Goal: Information Seeking & Learning: Compare options

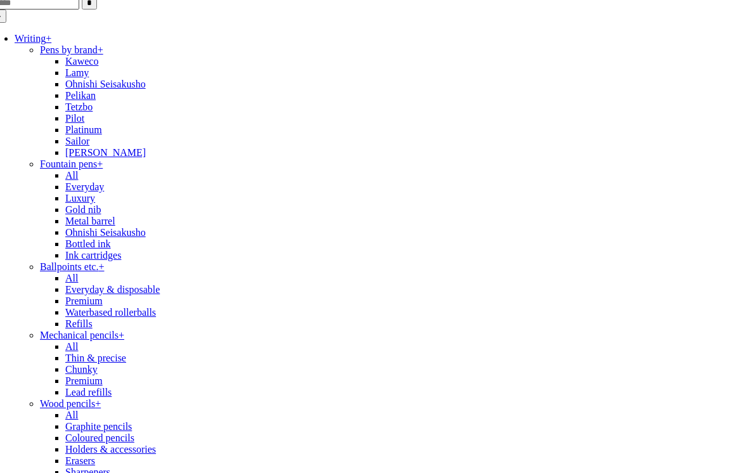
scroll to position [56, 0]
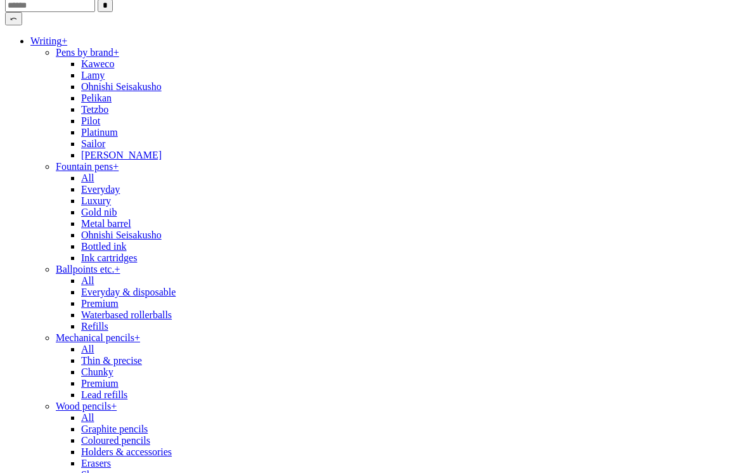
click at [67, 46] on link "Writing +" at bounding box center [48, 40] width 37 height 11
click at [65, 46] on link "Writing -" at bounding box center [47, 40] width 34 height 11
click at [67, 46] on link "Writing +" at bounding box center [48, 40] width 37 height 11
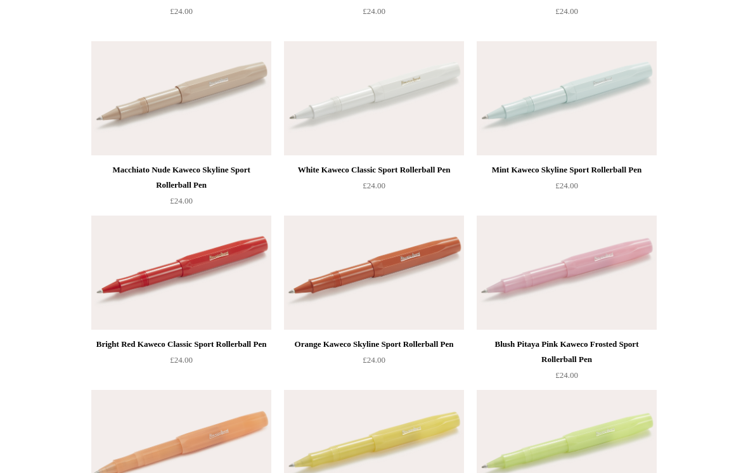
scroll to position [995, 0]
click at [124, 167] on div "Macchiato Nude Kaweco Skyline Sport Rollerball Pen" at bounding box center [181, 177] width 174 height 30
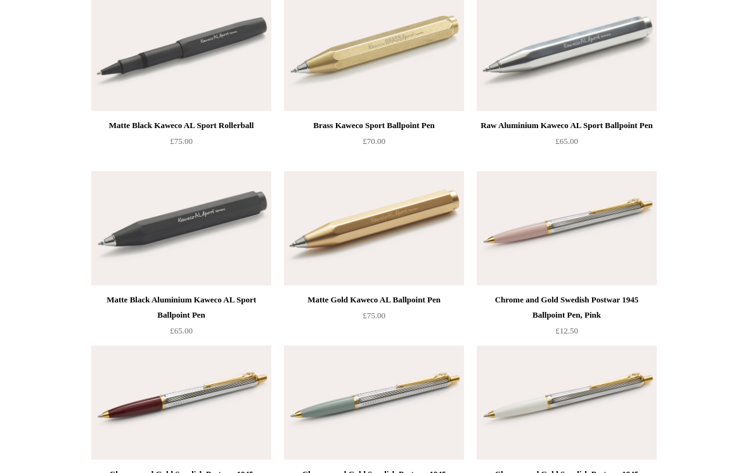
scroll to position [1910, 0]
click at [137, 302] on div "Matte Black Aluminium Kaweco AL Sport Ballpoint Pen" at bounding box center [181, 307] width 174 height 30
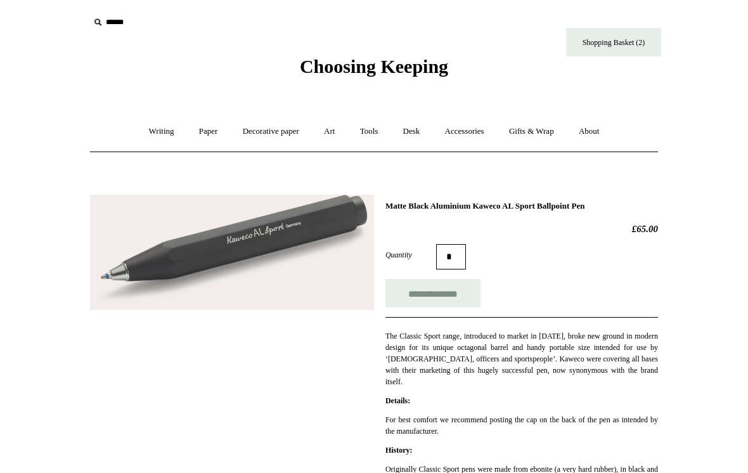
click at [158, 130] on link "Writing +" at bounding box center [161, 132] width 48 height 34
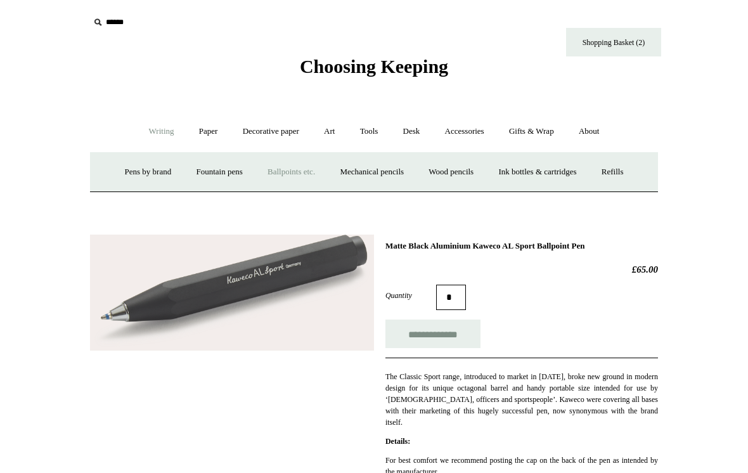
click at [466, 178] on link "Wood pencils +" at bounding box center [451, 172] width 68 height 34
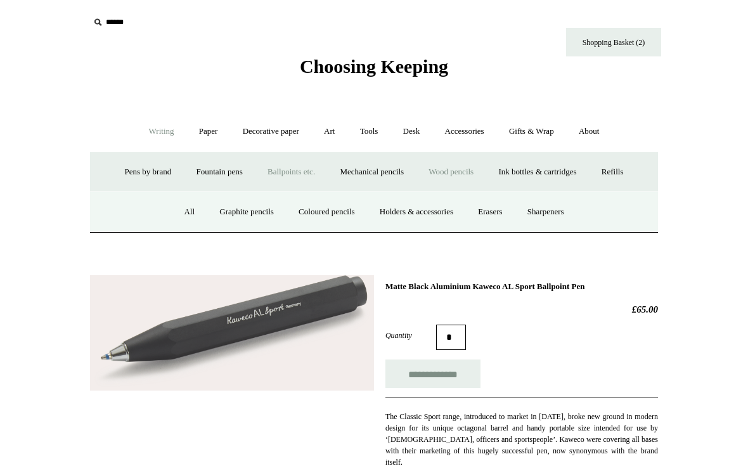
click at [179, 212] on link "All" at bounding box center [189, 212] width 34 height 34
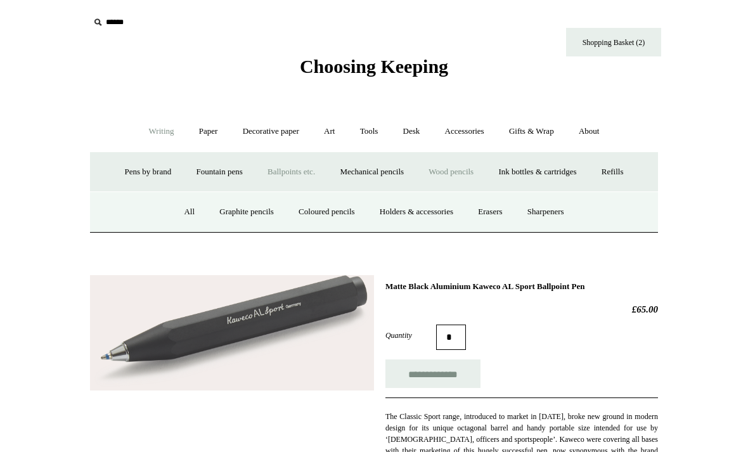
click at [260, 124] on link "Decorative paper +" at bounding box center [270, 132] width 79 height 34
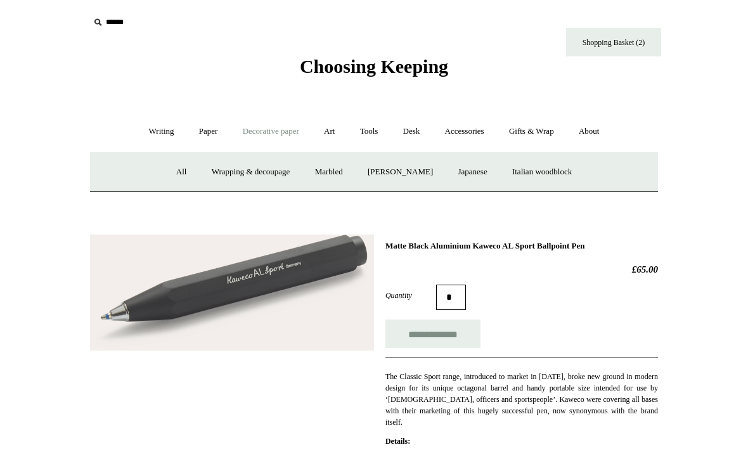
click at [324, 127] on link "Art +" at bounding box center [329, 132] width 34 height 34
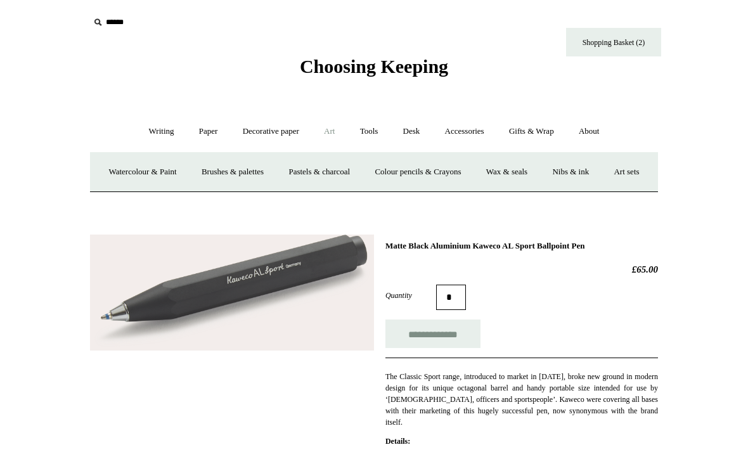
click at [331, 127] on link "Art -" at bounding box center [329, 132] width 34 height 34
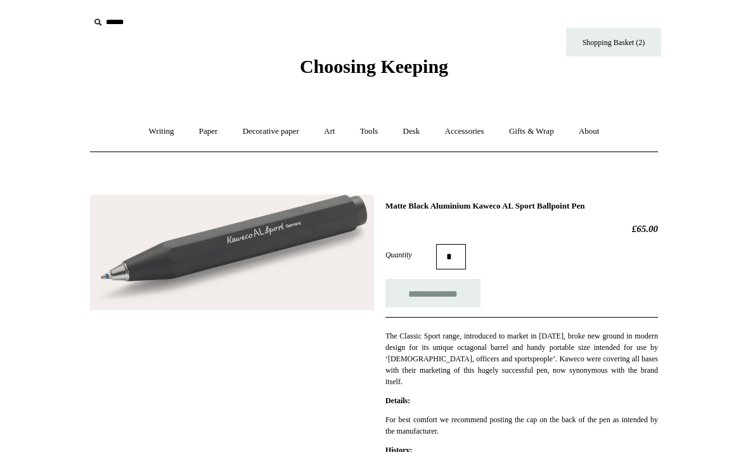
click at [341, 141] on link "Art +" at bounding box center [329, 132] width 34 height 34
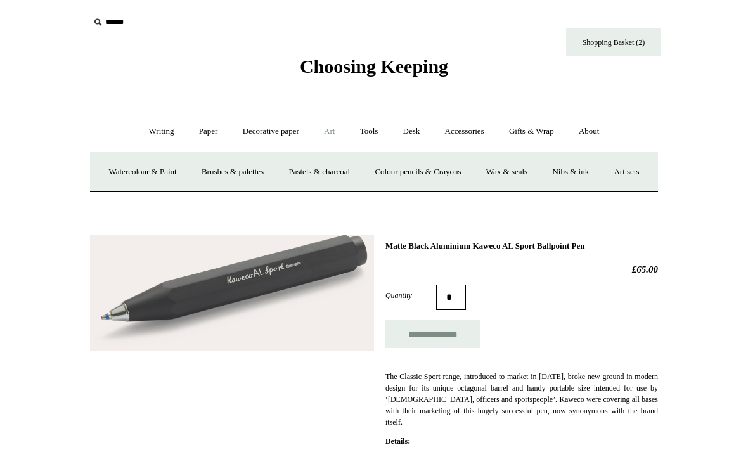
click at [155, 176] on link "Watercolour & Paint" at bounding box center [142, 172] width 91 height 34
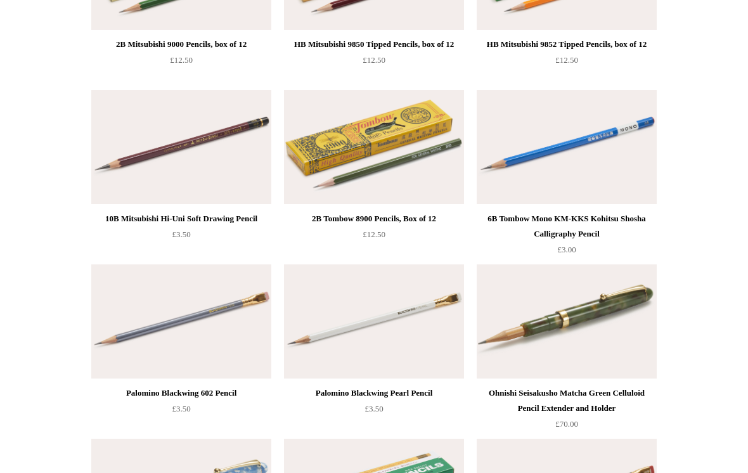
scroll to position [1463, 0]
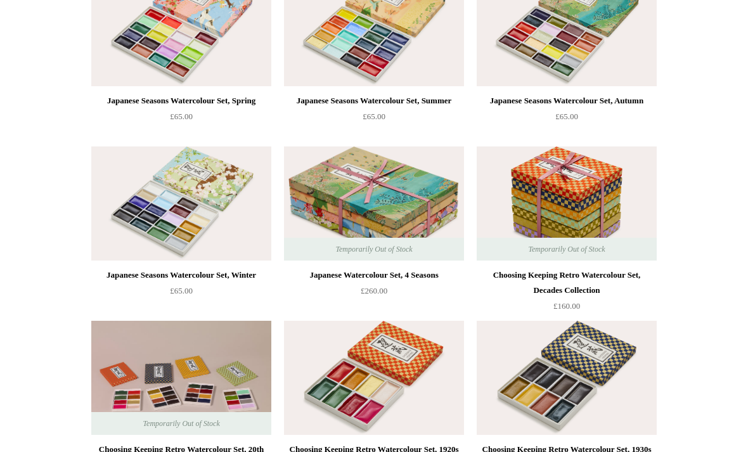
scroll to position [201, 0]
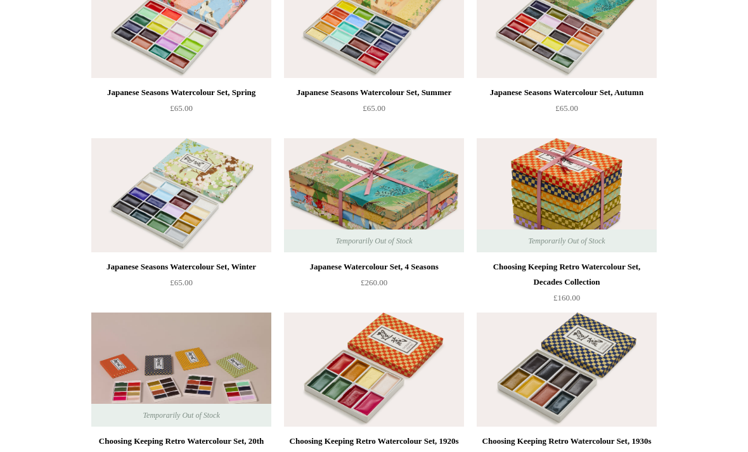
click at [134, 203] on img at bounding box center [181, 195] width 180 height 114
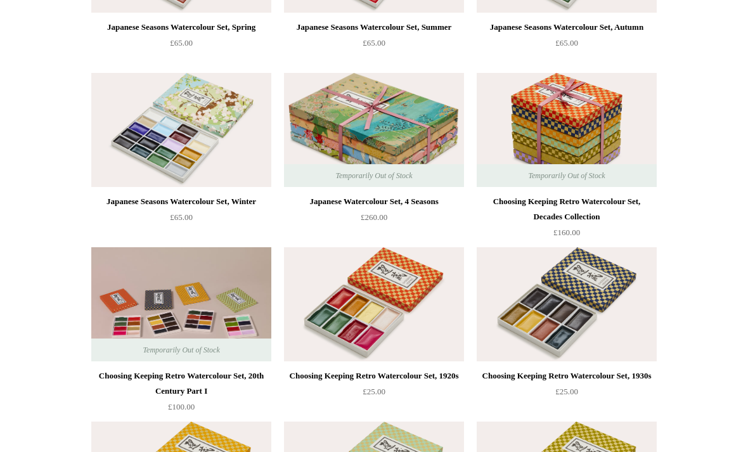
scroll to position [266, 0]
click at [507, 312] on img at bounding box center [566, 304] width 180 height 114
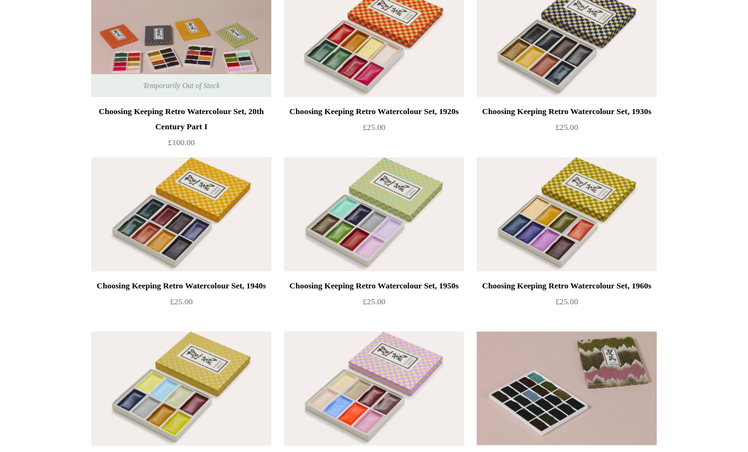
scroll to position [530, 0]
click at [561, 222] on img at bounding box center [566, 214] width 180 height 114
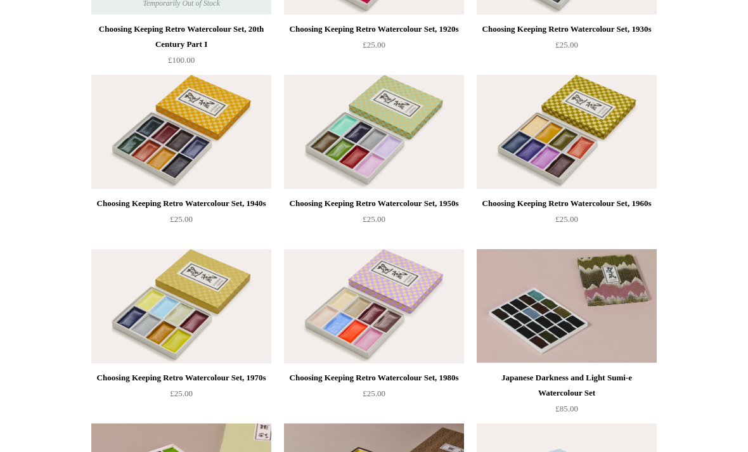
scroll to position [612, 0]
click at [322, 334] on img at bounding box center [374, 307] width 180 height 114
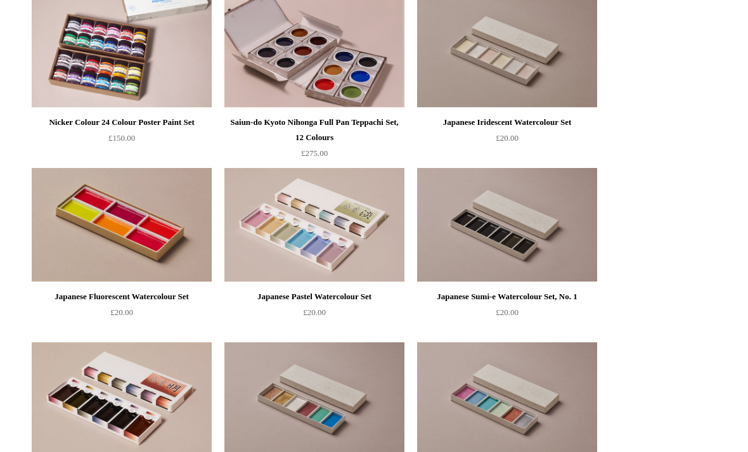
scroll to position [1623, 0]
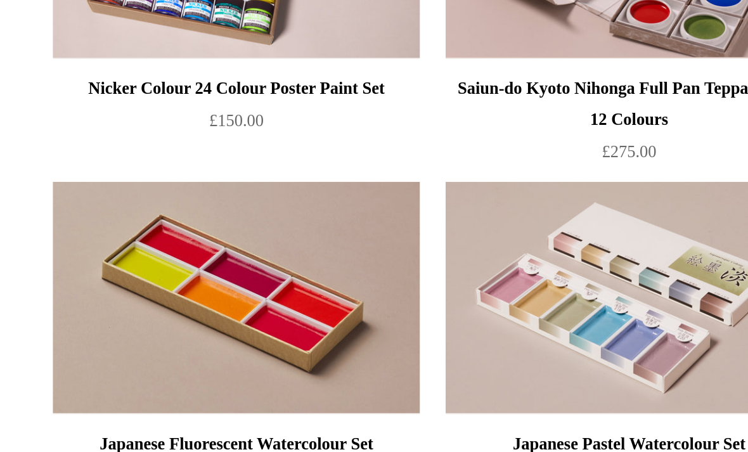
click at [91, 157] on img at bounding box center [181, 167] width 180 height 114
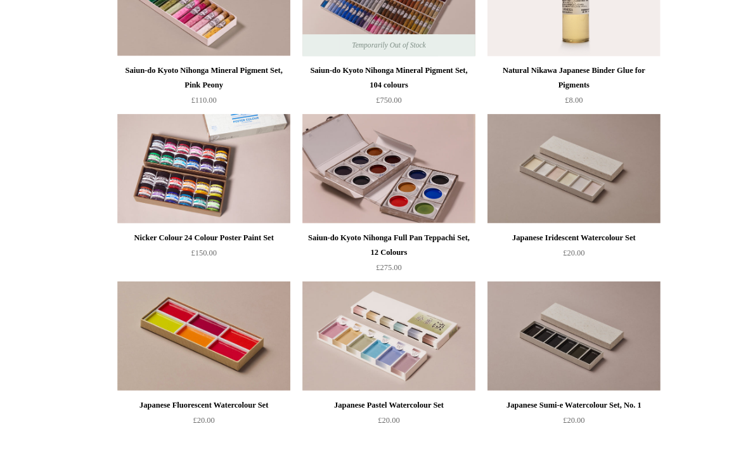
scroll to position [1589, 0]
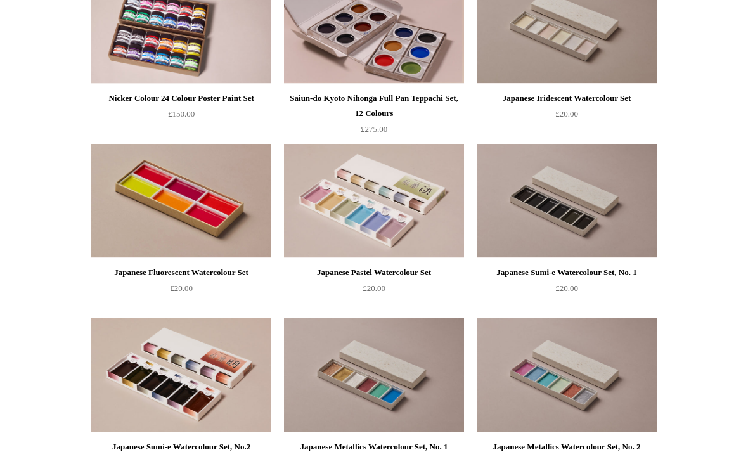
click at [548, 203] on img at bounding box center [566, 201] width 180 height 114
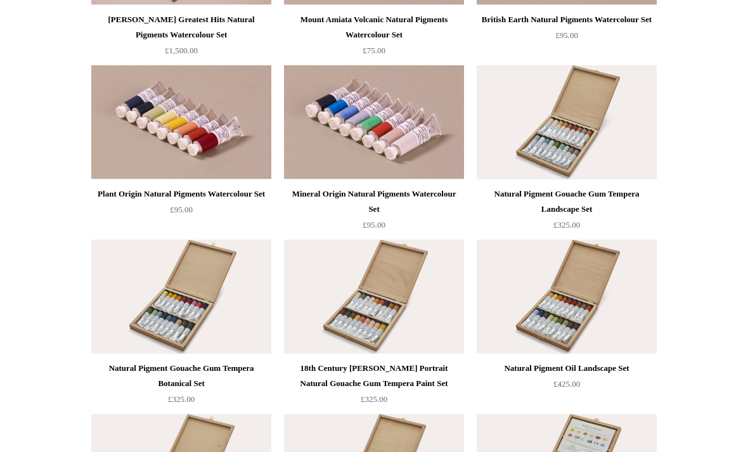
scroll to position [2329, 0]
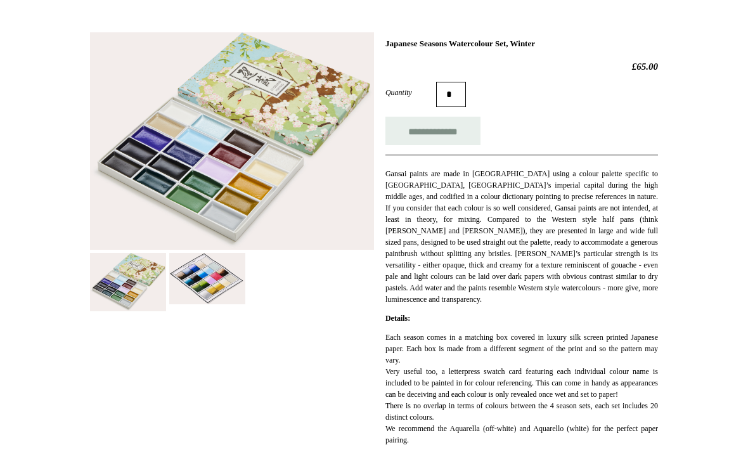
click at [204, 276] on img at bounding box center [207, 278] width 76 height 51
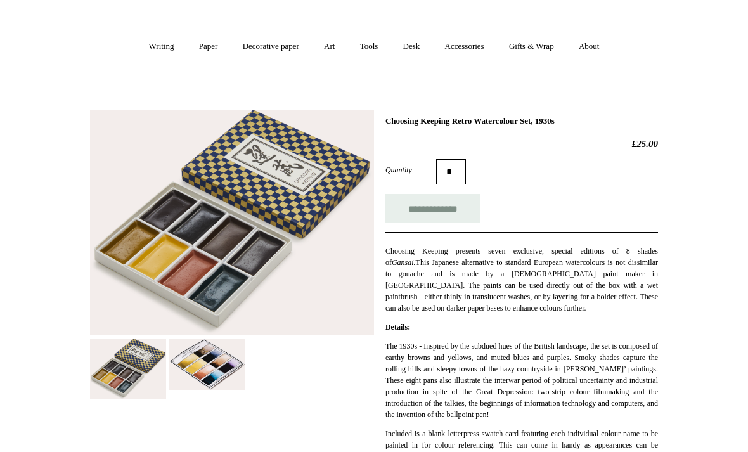
click at [200, 364] on img at bounding box center [207, 364] width 76 height 51
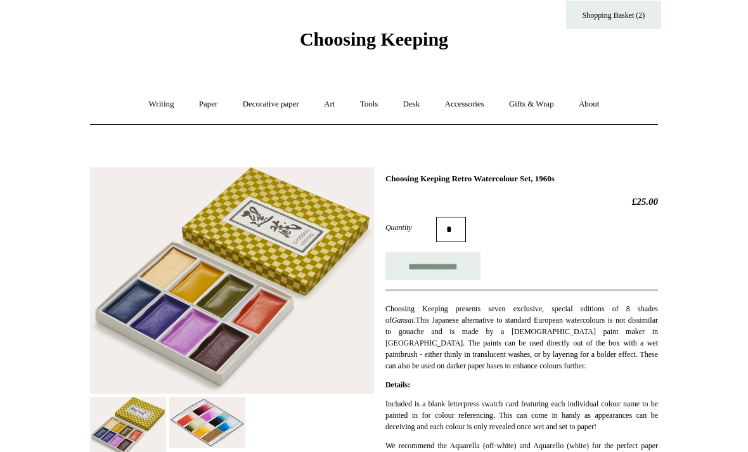
scroll to position [20, 0]
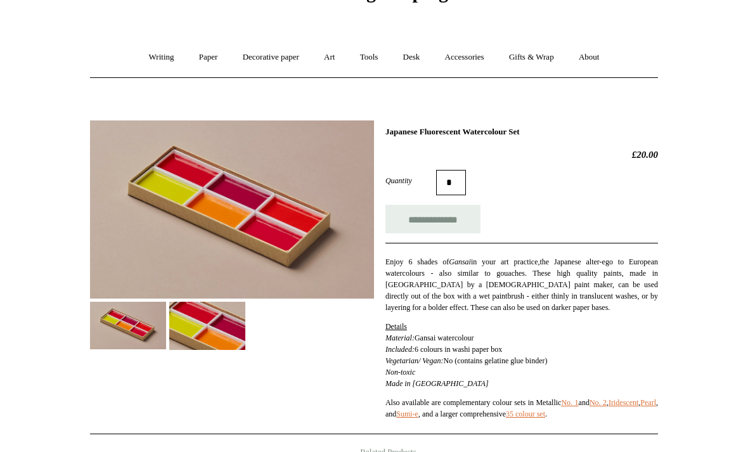
scroll to position [70, 0]
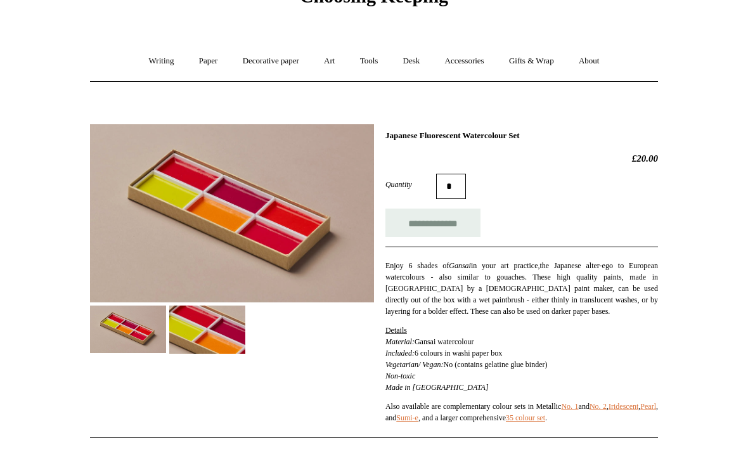
click at [211, 342] on img at bounding box center [207, 329] width 76 height 48
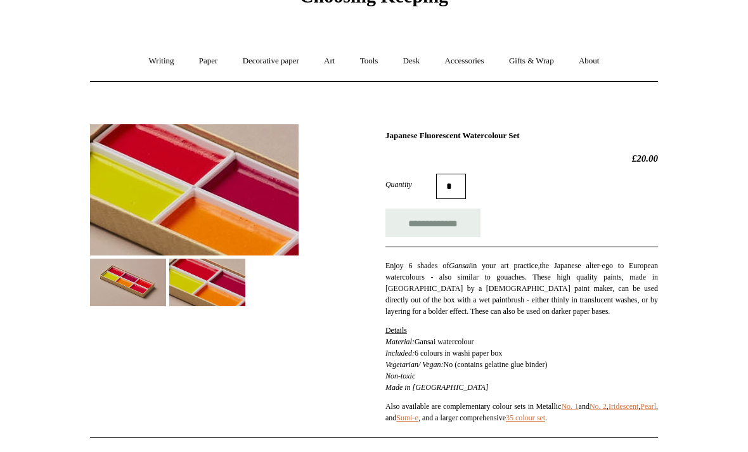
click at [125, 285] on img at bounding box center [128, 283] width 76 height 48
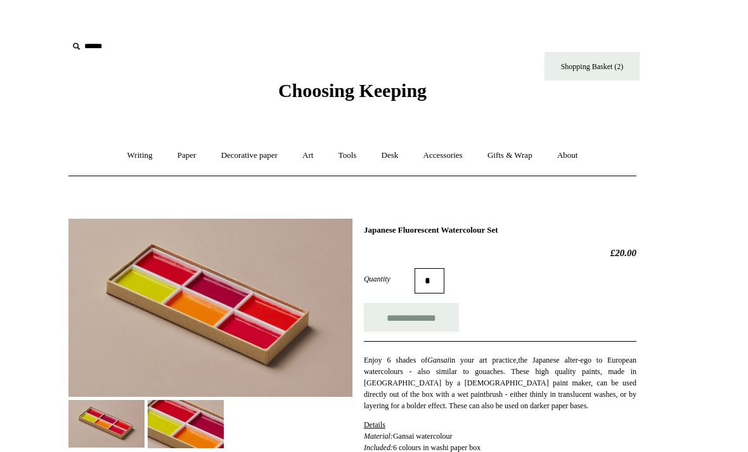
scroll to position [29, 0]
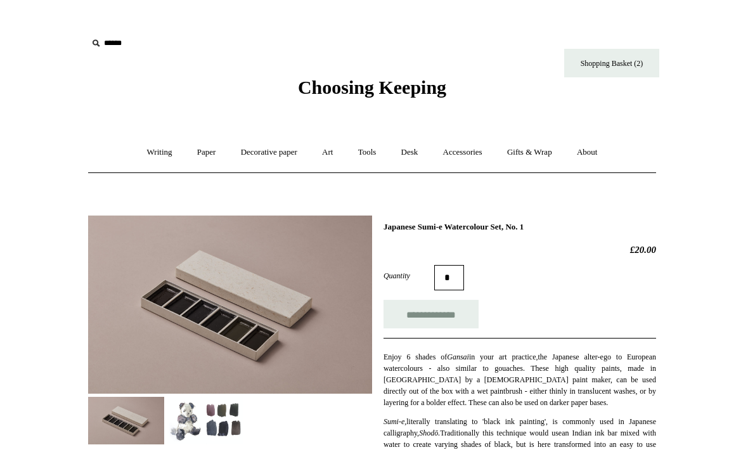
scroll to position [42, 0]
